Goal: Task Accomplishment & Management: Complete application form

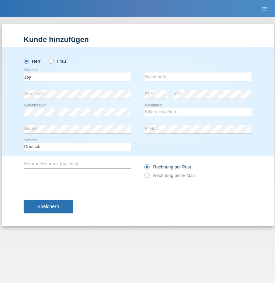
type input "Joy"
click at [197, 77] on input "text" at bounding box center [197, 77] width 107 height 8
type input "müller"
select select "CH"
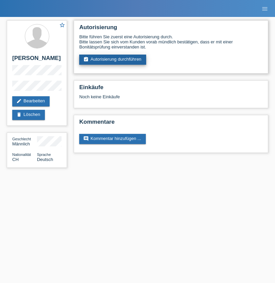
click at [113, 60] on link "assignment_turned_in Autorisierung durchführen" at bounding box center [112, 60] width 67 height 10
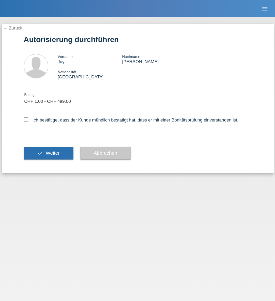
select select "1"
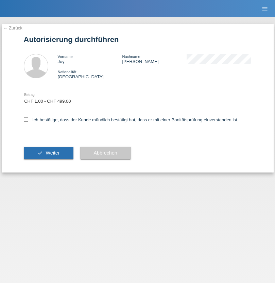
checkbox input "true"
click at [48, 153] on span "Weiter" at bounding box center [52, 152] width 14 height 5
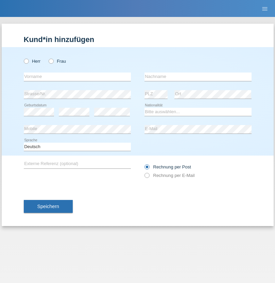
radio input "true"
click at [77, 77] on input "text" at bounding box center [77, 77] width 107 height 8
type input "Diana"
click at [197, 77] on input "text" at bounding box center [197, 77] width 107 height 8
type input "Baloh"
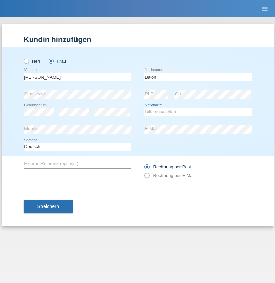
select select "CH"
radio input "true"
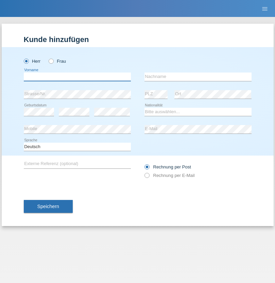
click at [77, 77] on input "text" at bounding box center [77, 77] width 107 height 8
type input "[PERSON_NAME]"
click at [197, 77] on input "text" at bounding box center [197, 77] width 107 height 8
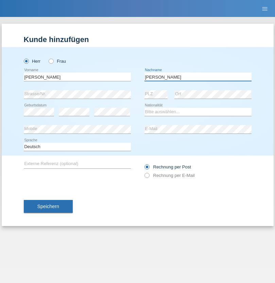
type input "[PERSON_NAME]"
select select "PT"
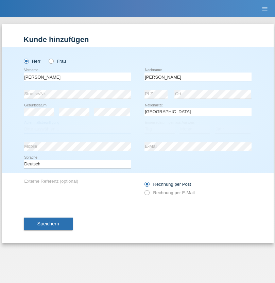
select select "C"
select select "18"
select select "07"
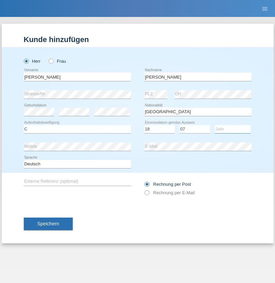
select select "2013"
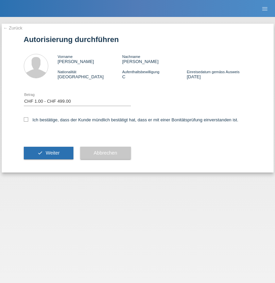
select select "1"
checkbox input "true"
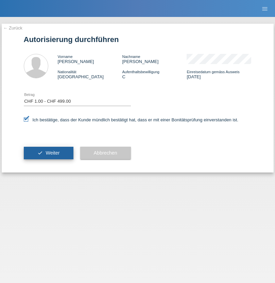
click at [48, 153] on span "Weiter" at bounding box center [52, 152] width 14 height 5
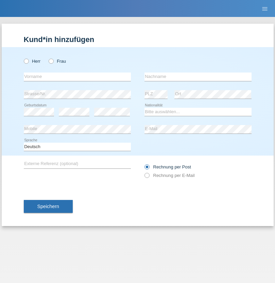
radio input "true"
click at [77, 77] on input "text" at bounding box center [77, 77] width 107 height 8
type input "Patrick"
click at [197, 77] on input "text" at bounding box center [197, 77] width 107 height 8
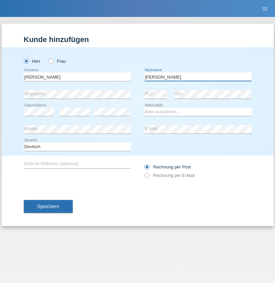
type input "Ferreira"
select select "CH"
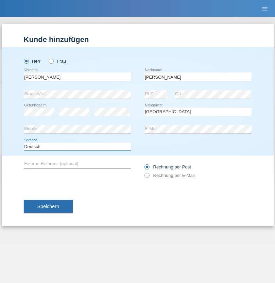
select select "en"
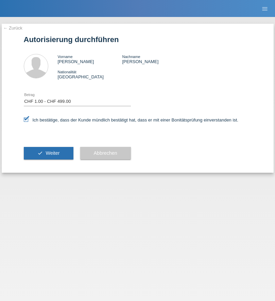
select select "1"
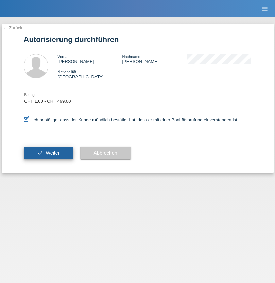
click at [48, 153] on span "Weiter" at bounding box center [52, 152] width 14 height 5
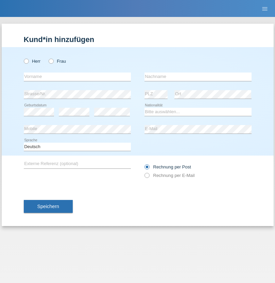
radio input "true"
click at [77, 77] on input "text" at bounding box center [77, 77] width 107 height 8
type input "[PERSON_NAME]"
click at [197, 77] on input "text" at bounding box center [197, 77] width 107 height 8
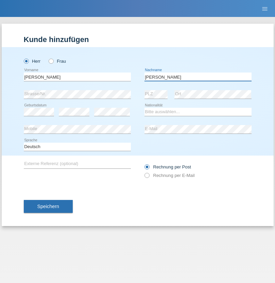
type input "[PERSON_NAME]"
select select "CH"
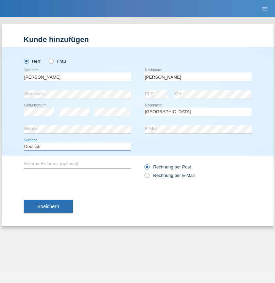
select select "en"
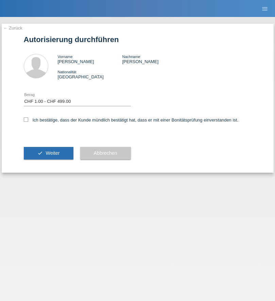
select select "1"
checkbox input "true"
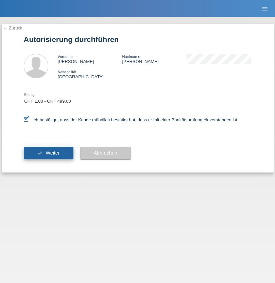
click at [48, 153] on span "Weiter" at bounding box center [52, 152] width 14 height 5
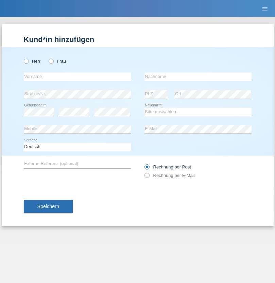
radio input "true"
click at [77, 77] on input "text" at bounding box center [77, 77] width 107 height 8
type input "[PERSON_NAME]"
click at [197, 77] on input "text" at bounding box center [197, 77] width 107 height 8
type input "Hager"
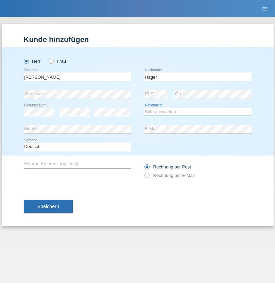
select select "CH"
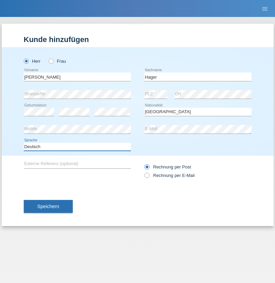
select select "en"
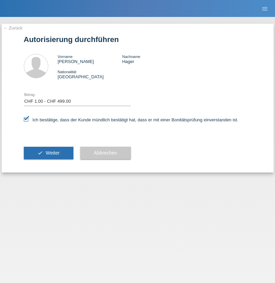
select select "1"
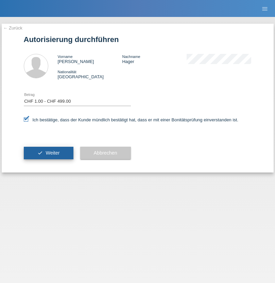
click at [48, 153] on span "Weiter" at bounding box center [52, 152] width 14 height 5
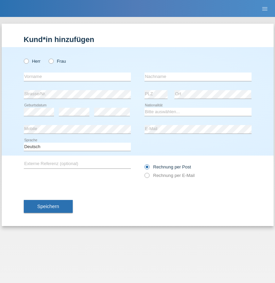
radio input "true"
click at [77, 77] on input "text" at bounding box center [77, 77] width 107 height 8
type input "Serhat"
click at [197, 77] on input "text" at bounding box center [197, 77] width 107 height 8
type input "Yildirim"
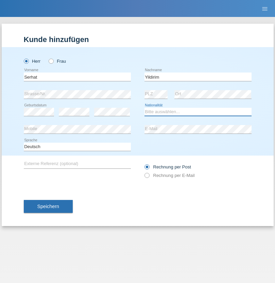
select select "TR"
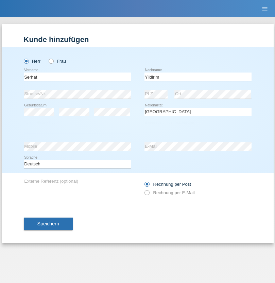
select select "C"
select select "26"
select select "01"
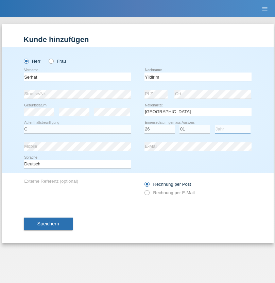
select select "2006"
select select "en"
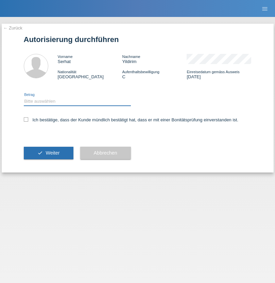
select select "1"
checkbox input "true"
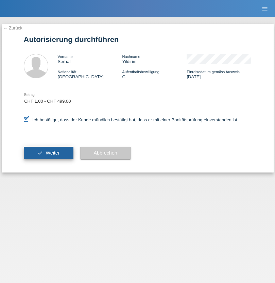
click at [48, 153] on span "Weiter" at bounding box center [52, 152] width 14 height 5
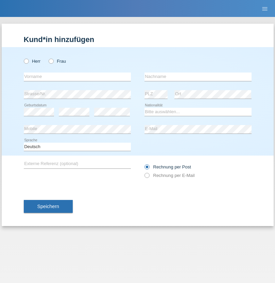
radio input "true"
click at [77, 77] on input "text" at bounding box center [77, 77] width 107 height 8
type input "Suada"
click at [197, 77] on input "text" at bounding box center [197, 77] width 107 height 8
type input "Fuss"
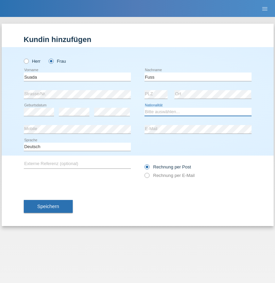
select select "AL"
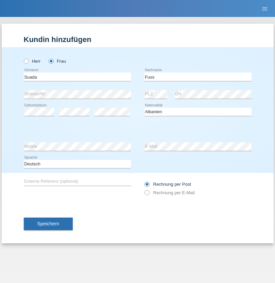
select select "C"
select select "07"
select select "06"
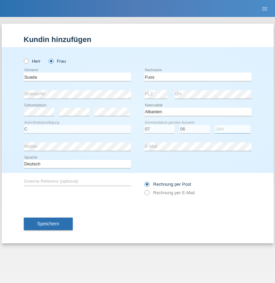
select select "1981"
select select "en"
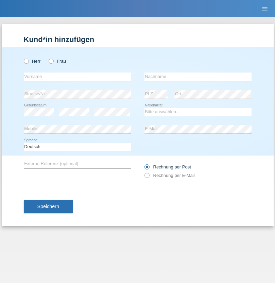
radio input "true"
click at [77, 77] on input "text" at bounding box center [77, 77] width 107 height 8
type input "guy"
click at [197, 77] on input "text" at bounding box center [197, 77] width 107 height 8
type input "massamba"
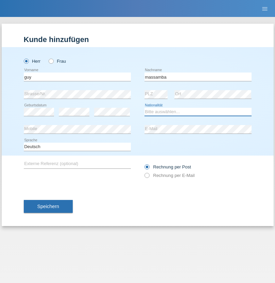
select select "CH"
radio input "true"
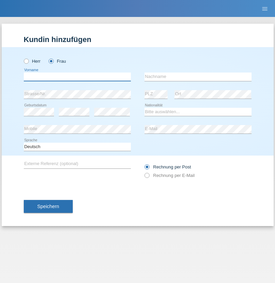
click at [77, 77] on input "text" at bounding box center [77, 77] width 107 height 8
type input "Nathalie"
click at [197, 77] on input "text" at bounding box center [197, 77] width 107 height 8
type input "Marti"
select select "CH"
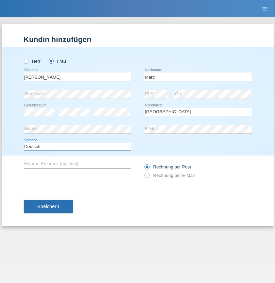
select select "en"
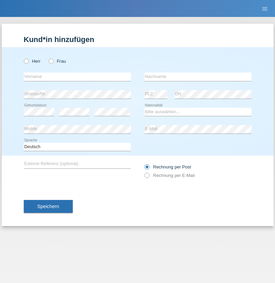
radio input "true"
click at [77, 77] on input "text" at bounding box center [77, 77] width 107 height 8
type input "Betim"
click at [197, 77] on input "text" at bounding box center [197, 77] width 107 height 8
type input "Alija"
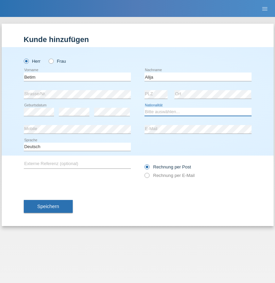
select select "MK"
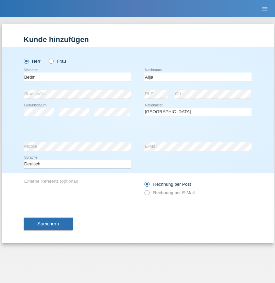
select select "C"
select select "12"
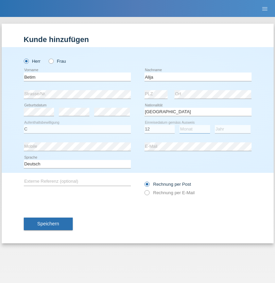
select select "08"
select select "2003"
select select "en"
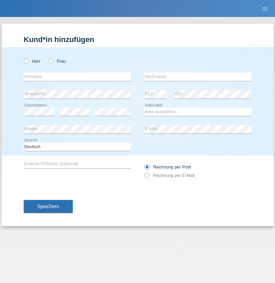
radio input "true"
click at [77, 77] on input "text" at bounding box center [77, 77] width 107 height 8
type input "Sasa"
click at [197, 77] on input "text" at bounding box center [197, 77] width 107 height 8
type input "Lazarevic"
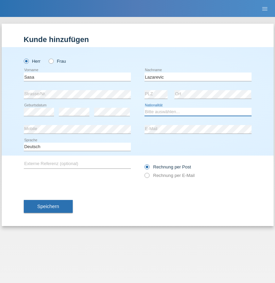
select select "RS"
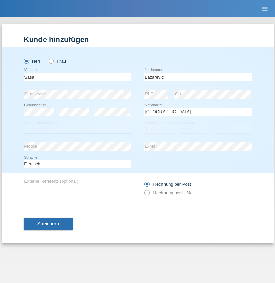
select select "C"
select select "16"
select select "10"
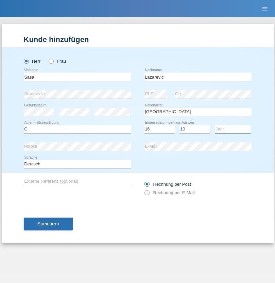
select select "1984"
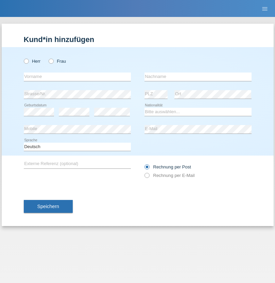
radio input "true"
click at [77, 77] on input "text" at bounding box center [77, 77] width 107 height 8
type input "kelmendi"
click at [197, 77] on input "text" at bounding box center [197, 77] width 107 height 8
type input "Edona"
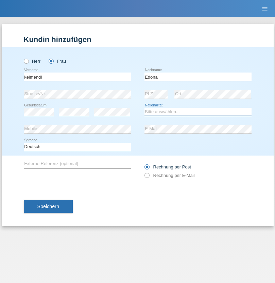
select select "XK"
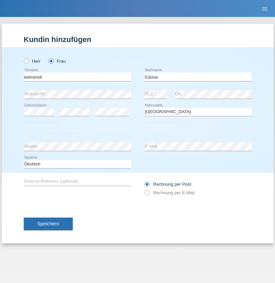
select select "C"
select select "23"
select select "09"
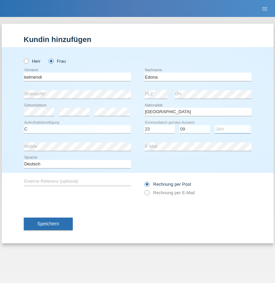
select select "2021"
